Goal: Information Seeking & Learning: Learn about a topic

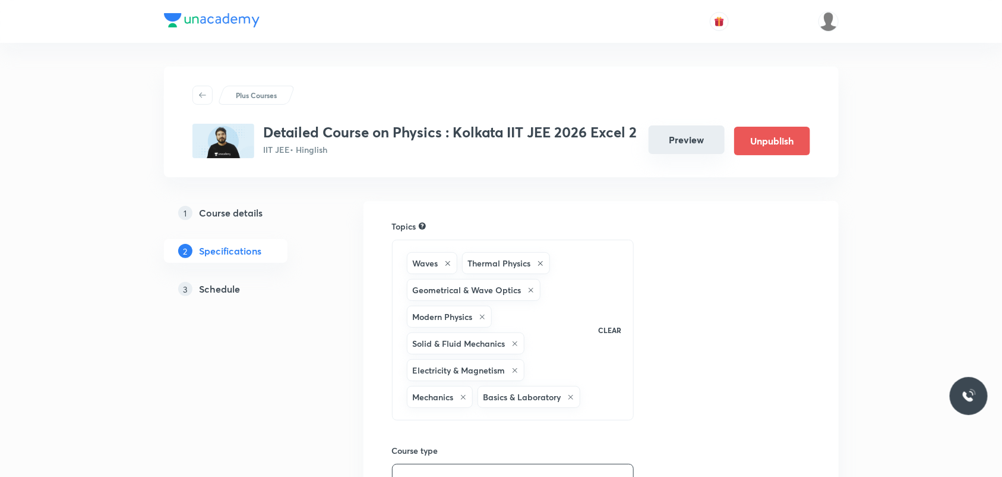
click at [704, 146] on button "Preview" at bounding box center [687, 139] width 76 height 29
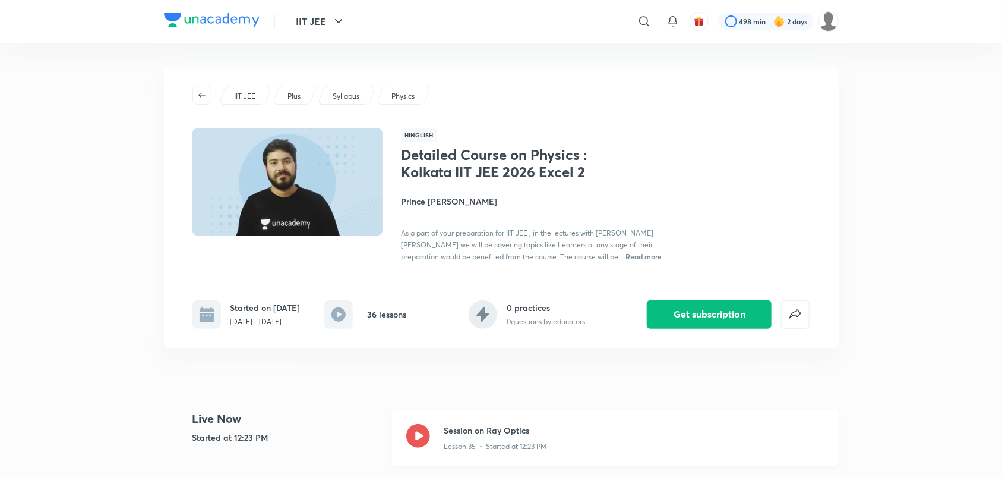
click at [422, 434] on icon at bounding box center [418, 436] width 24 height 24
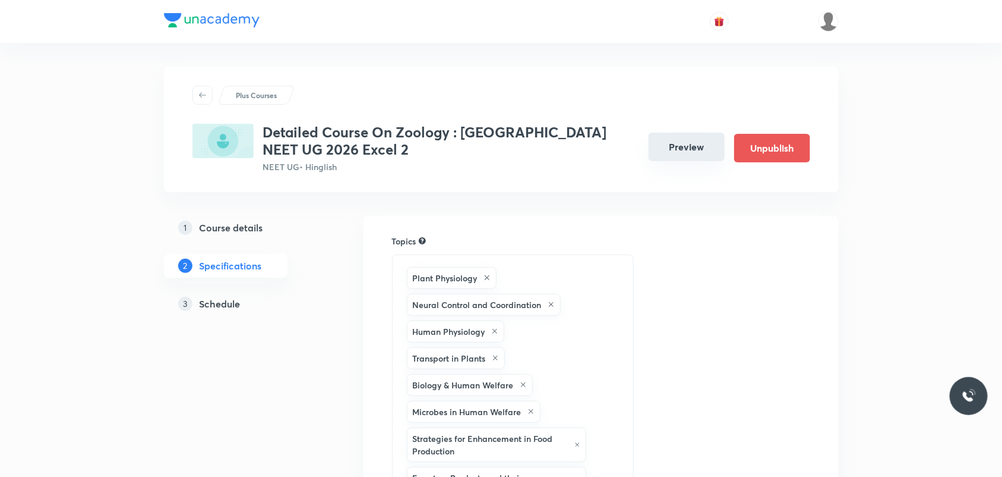
click at [702, 146] on button "Preview" at bounding box center [687, 147] width 76 height 29
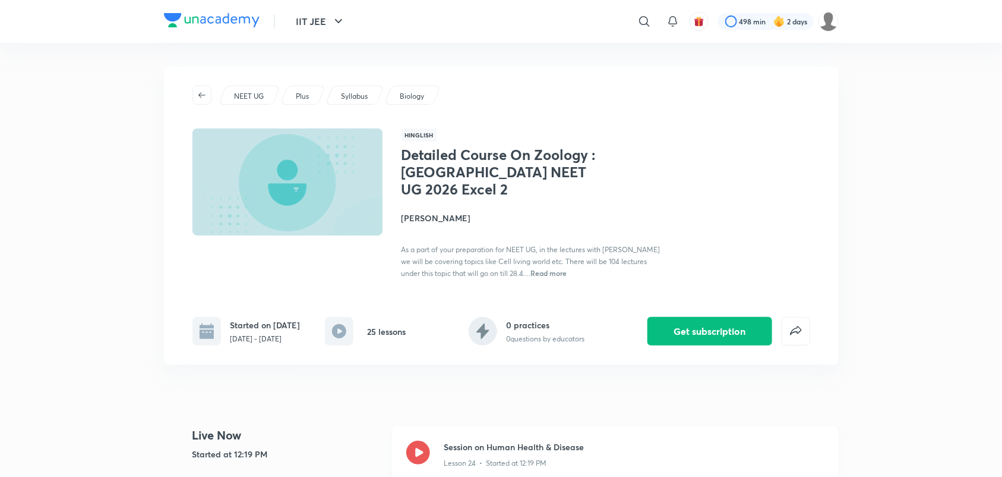
click at [424, 453] on icon at bounding box center [418, 452] width 24 height 24
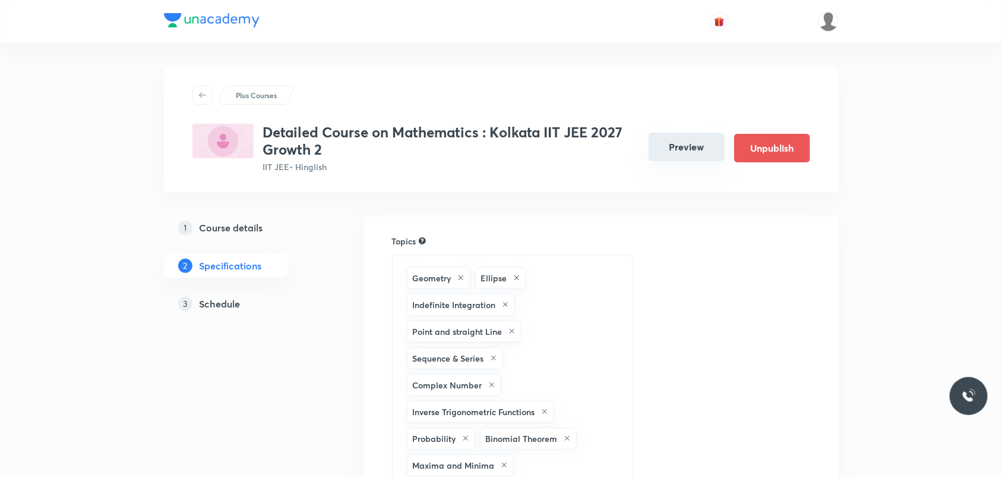
click at [682, 137] on button "Preview" at bounding box center [687, 147] width 76 height 29
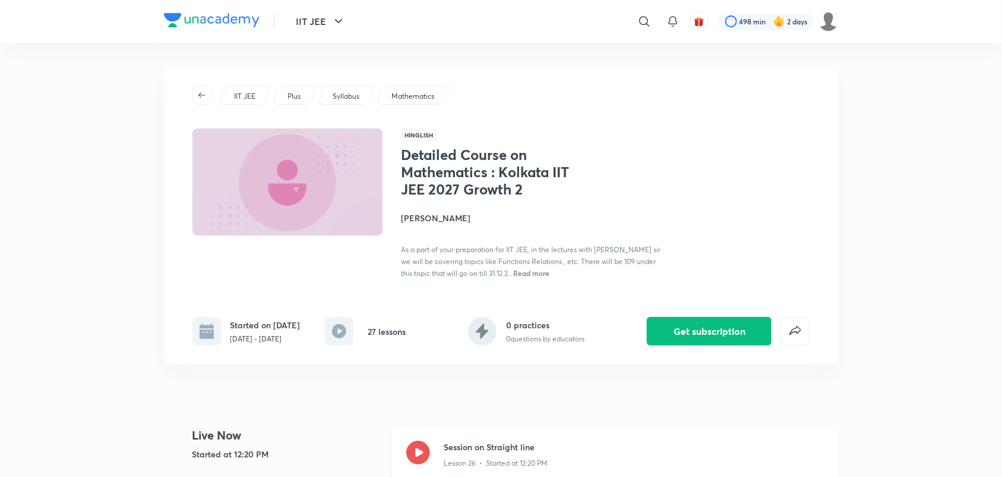
click at [414, 456] on icon at bounding box center [418, 452] width 24 height 24
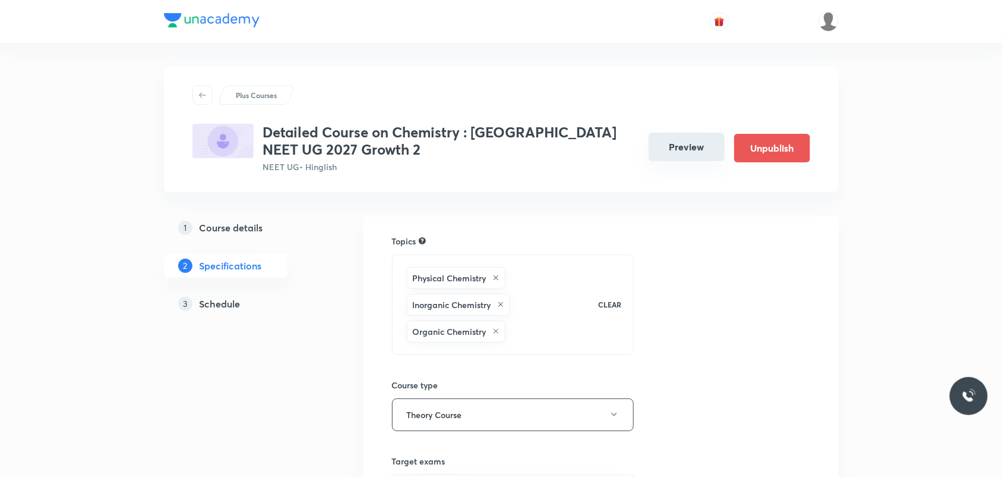
click at [688, 134] on button "Preview" at bounding box center [687, 147] width 76 height 29
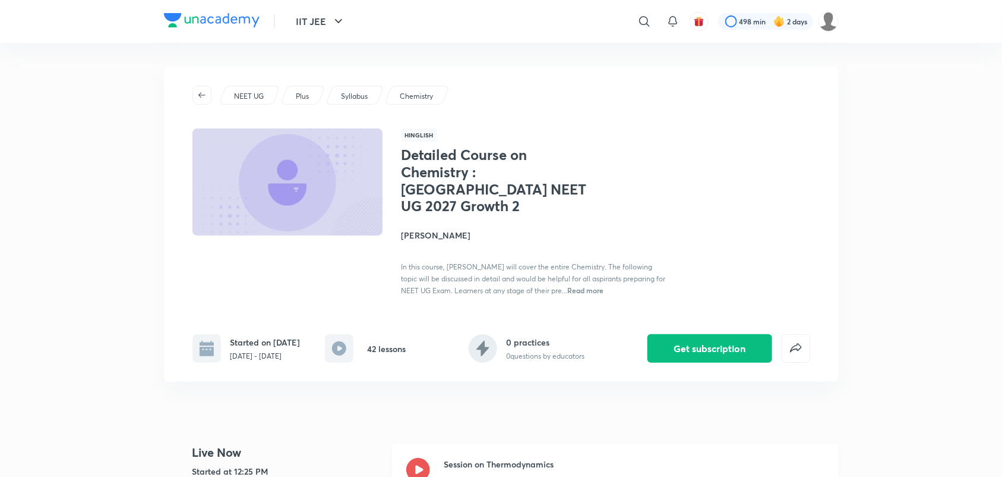
click at [417, 465] on icon at bounding box center [418, 470] width 24 height 24
